Goal: Check status

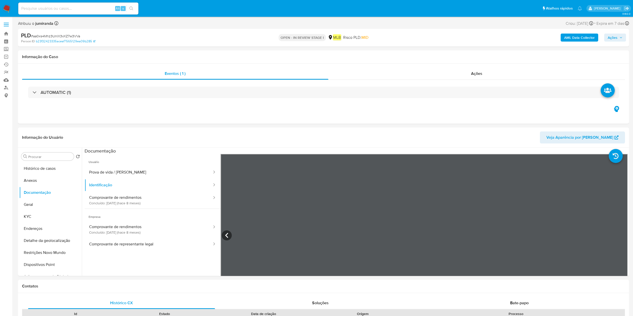
select select "10"
click at [40, 243] on button "Detalhe da geolocalização" at bounding box center [48, 241] width 59 height 12
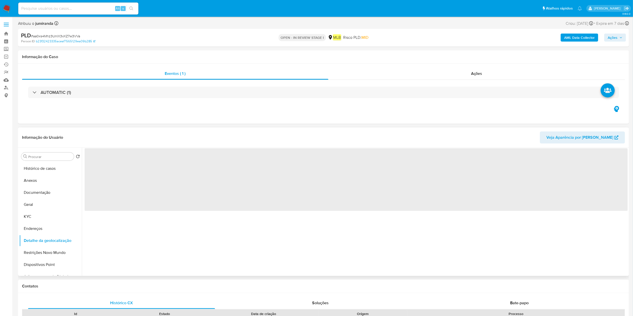
drag, startPoint x: 42, startPoint y: 253, endPoint x: 121, endPoint y: 254, distance: 79.6
click at [42, 253] on button "Restrições Novo Mundo" at bounding box center [50, 253] width 63 height 12
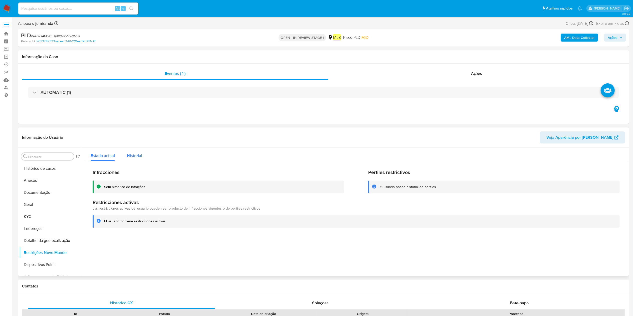
click at [139, 157] on span "Historial" at bounding box center [134, 156] width 15 height 6
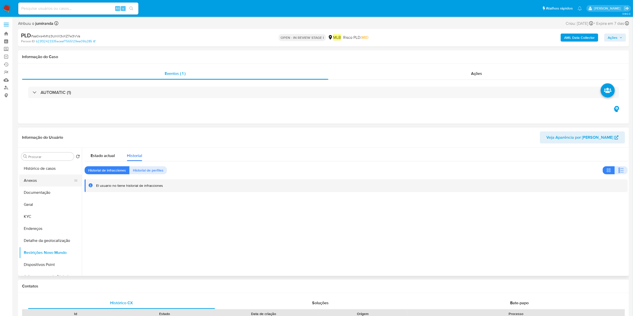
click at [54, 175] on button "Anexos" at bounding box center [48, 180] width 59 height 12
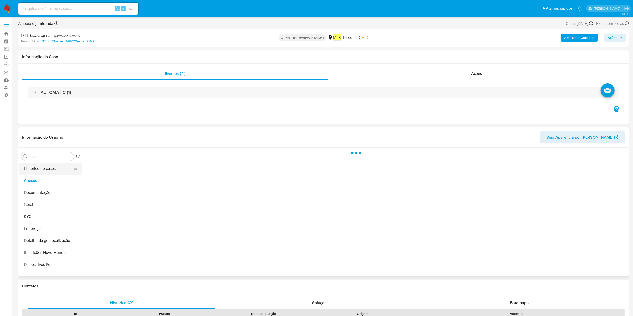
drag, startPoint x: 53, startPoint y: 171, endPoint x: 95, endPoint y: 163, distance: 42.8
click at [53, 171] on button "Histórico de casos" at bounding box center [50, 168] width 63 height 12
click at [560, 36] on div "AML Data Collector Ações" at bounding box center [526, 38] width 200 height 12
click at [577, 36] on b "AML Data Collector" at bounding box center [579, 38] width 31 height 8
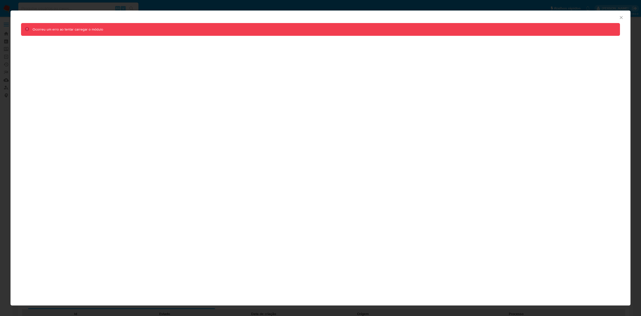
drag, startPoint x: 619, startPoint y: 15, endPoint x: 595, endPoint y: 26, distance: 26.3
click at [619, 15] on icon "Fechar a janela" at bounding box center [620, 17] width 5 height 5
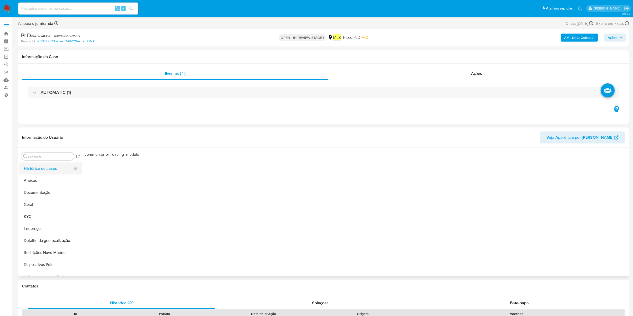
click at [45, 172] on button "Histórico de casos" at bounding box center [48, 168] width 59 height 12
click at [46, 175] on button "Anexos" at bounding box center [48, 180] width 59 height 12
click at [50, 168] on button "Histórico de casos" at bounding box center [48, 168] width 59 height 12
select select "10"
